Goal: Information Seeking & Learning: Understand process/instructions

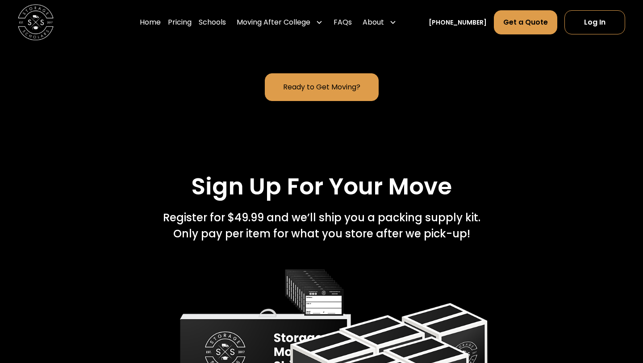
scroll to position [1299, 0]
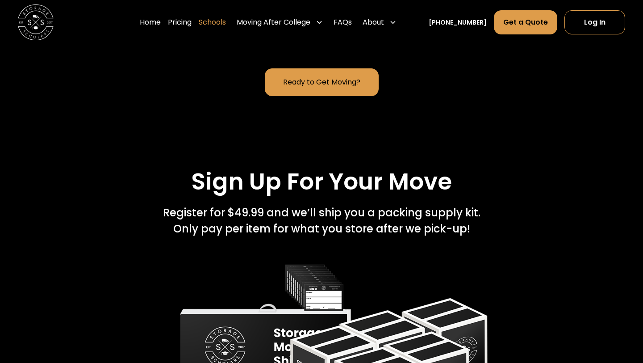
click at [222, 19] on link "Schools" at bounding box center [212, 22] width 27 height 25
click at [222, 25] on link "Schools" at bounding box center [212, 22] width 27 height 25
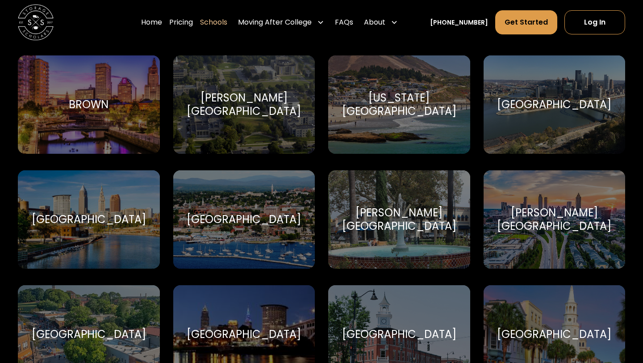
scroll to position [745, 0]
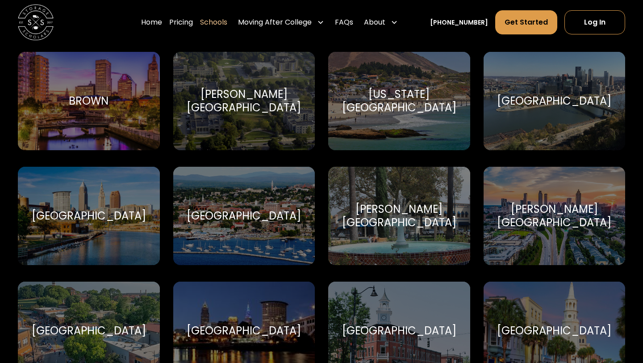
click at [278, 217] on div "Champlain College" at bounding box center [244, 215] width 114 height 13
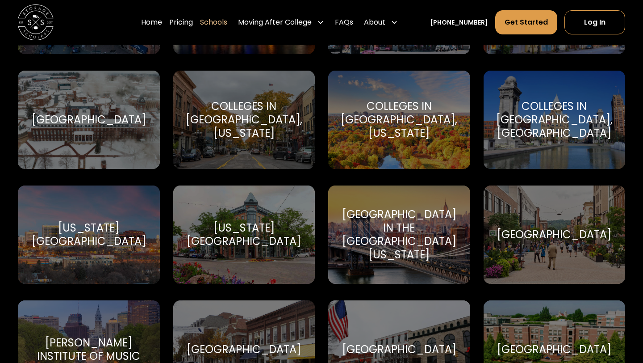
scroll to position [1087, 0]
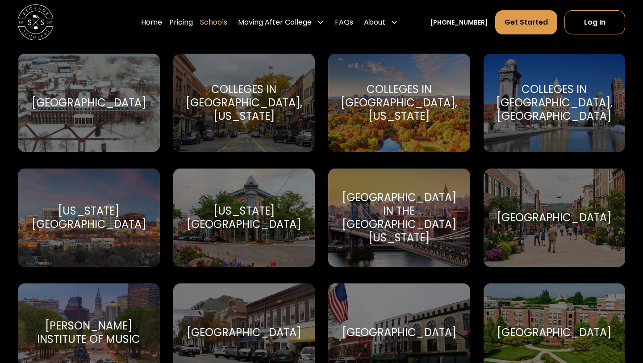
click at [543, 108] on div "Colleges in Syracuse, NY" at bounding box center [554, 103] width 121 height 40
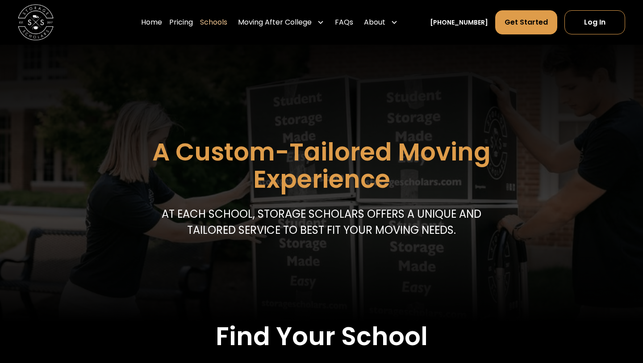
scroll to position [0, 0]
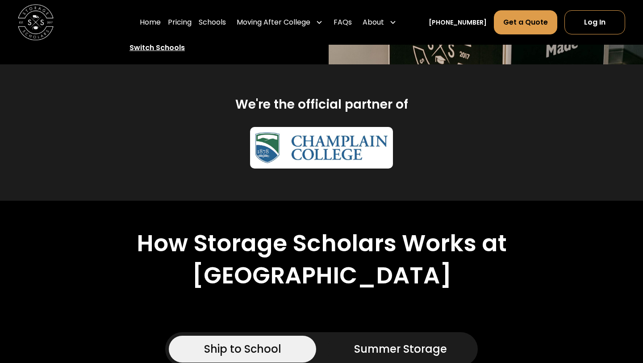
scroll to position [357, 0]
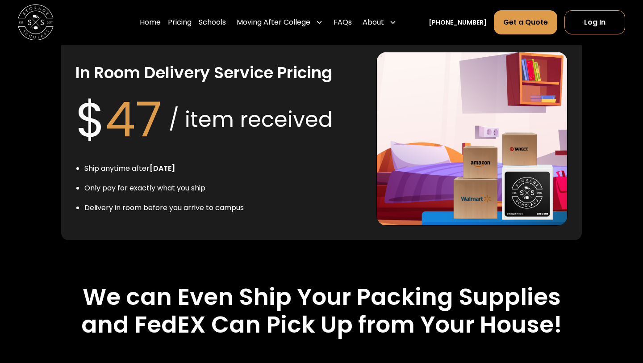
scroll to position [1728, 0]
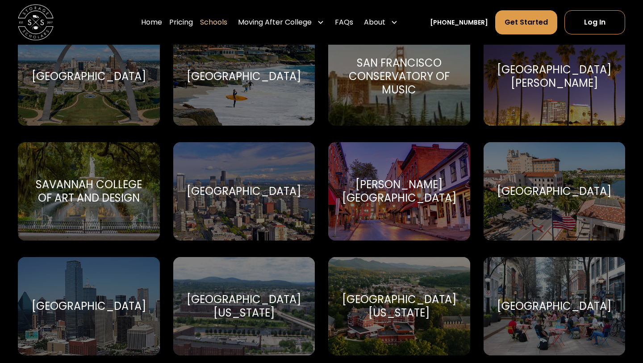
scroll to position [3188, 0]
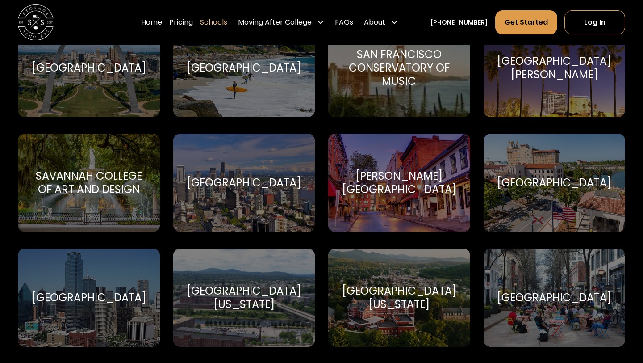
click at [402, 177] on div "[PERSON_NAME][GEOGRAPHIC_DATA]" at bounding box center [399, 182] width 121 height 27
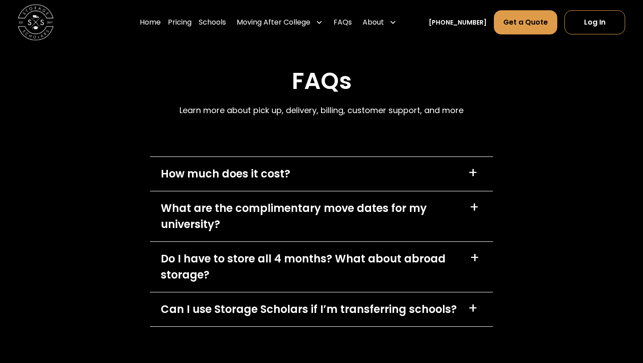
scroll to position [4029, 0]
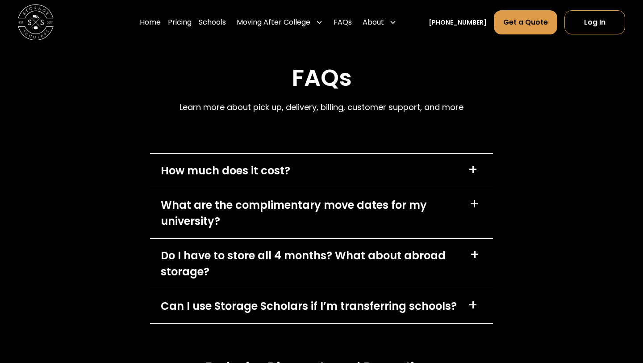
click at [474, 298] on div "+" at bounding box center [473, 305] width 10 height 14
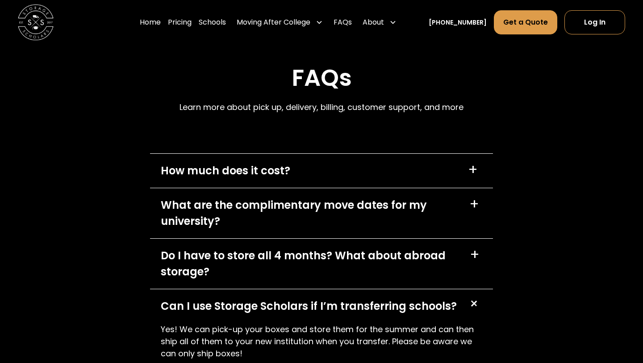
click at [474, 247] on div "+" at bounding box center [475, 254] width 10 height 14
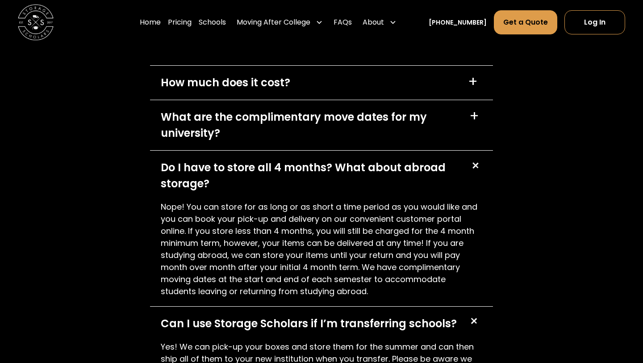
scroll to position [4116, 0]
click at [476, 109] on div "+" at bounding box center [474, 116] width 10 height 14
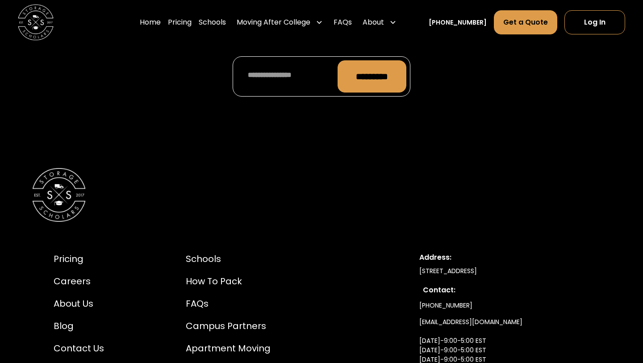
scroll to position [4596, 0]
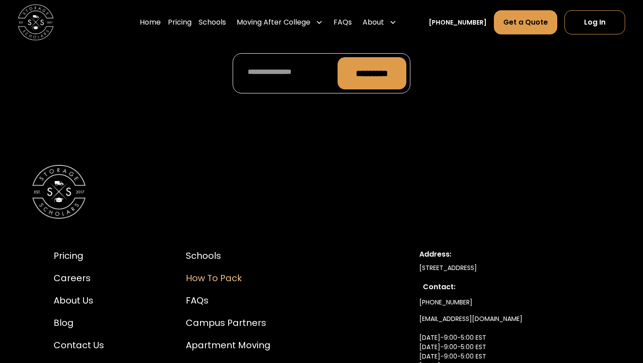
click at [223, 271] on div "How to Pack" at bounding box center [228, 277] width 85 height 13
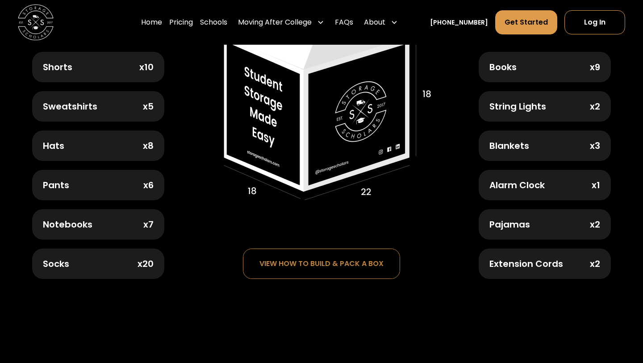
scroll to position [493, 0]
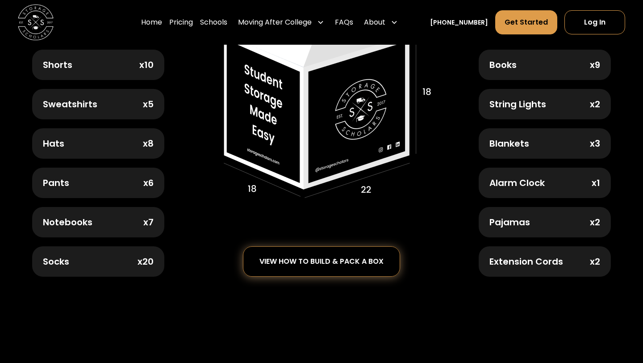
click at [297, 261] on div "view how to build & pack a box" at bounding box center [321, 261] width 156 height 29
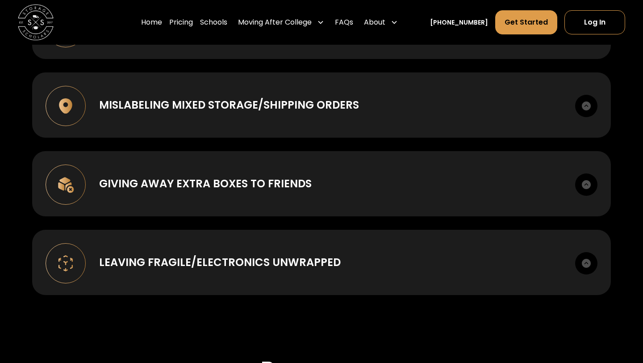
scroll to position [1157, 0]
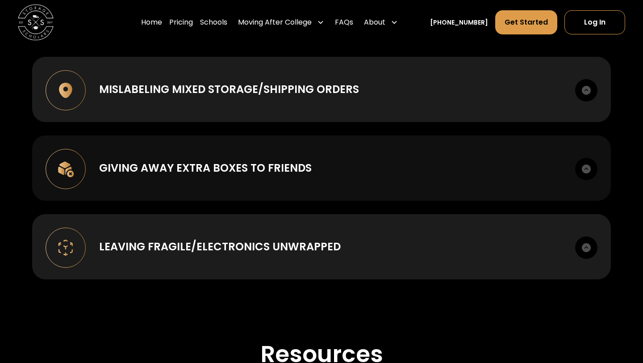
click at [297, 167] on div "Giving away extra boxes to friends" at bounding box center [205, 168] width 213 height 16
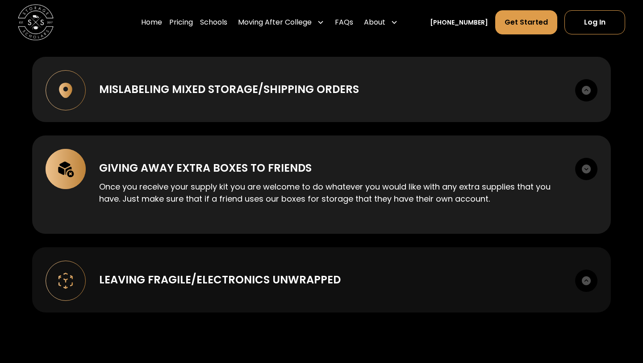
click at [314, 277] on div "Leaving Fragile/Electronics unwrapped" at bounding box center [220, 280] width 242 height 16
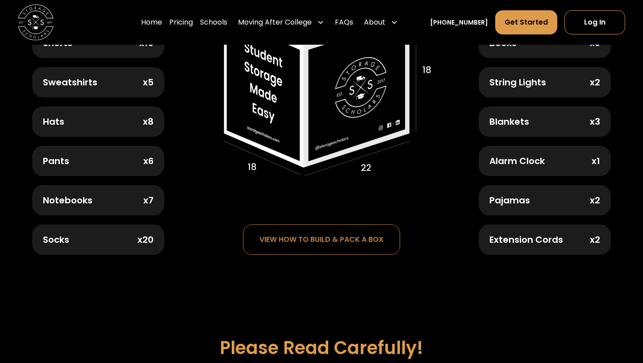
scroll to position [0, 0]
